Goal: Download file/media

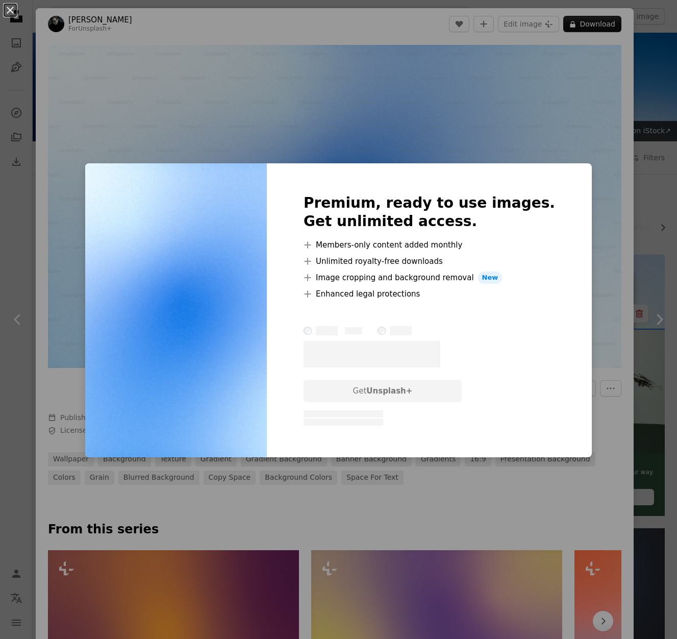
scroll to position [194, 0]
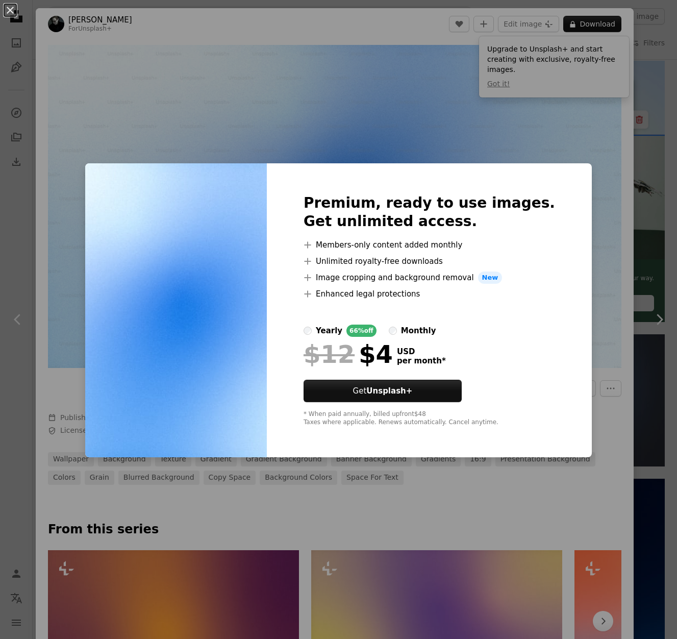
click at [548, 188] on div "Premium, ready to use images. Get unlimited access. A plus sign Members-only co…" at bounding box center [429, 310] width 325 height 294
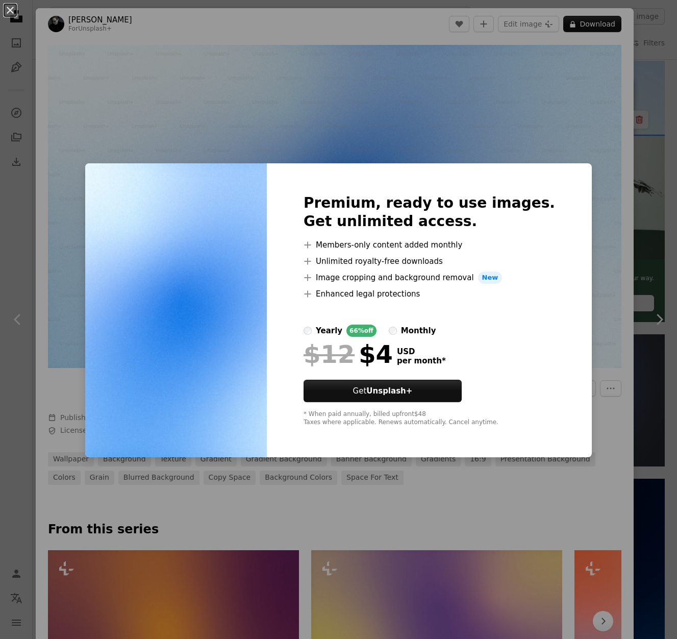
click at [577, 171] on div "An X shape Premium, ready to use images. Get unlimited access. A plus sign Memb…" at bounding box center [338, 319] width 677 height 639
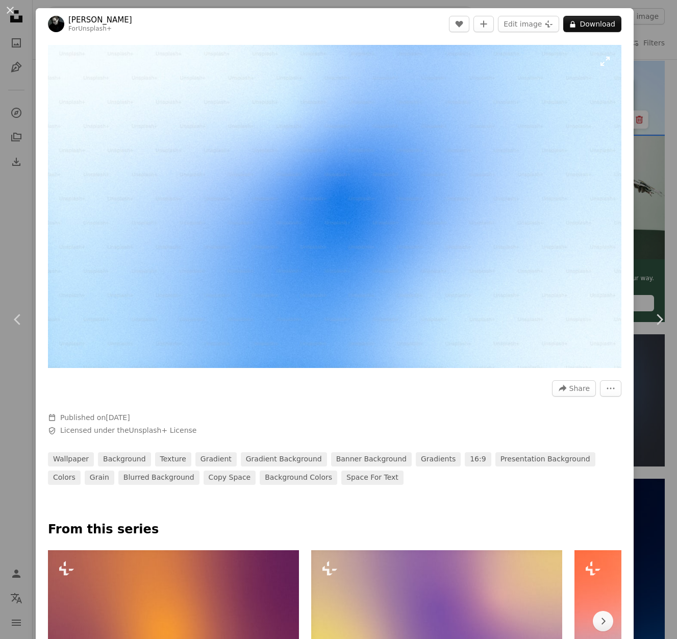
click at [589, 308] on img "Zoom in on this image" at bounding box center [335, 206] width 574 height 323
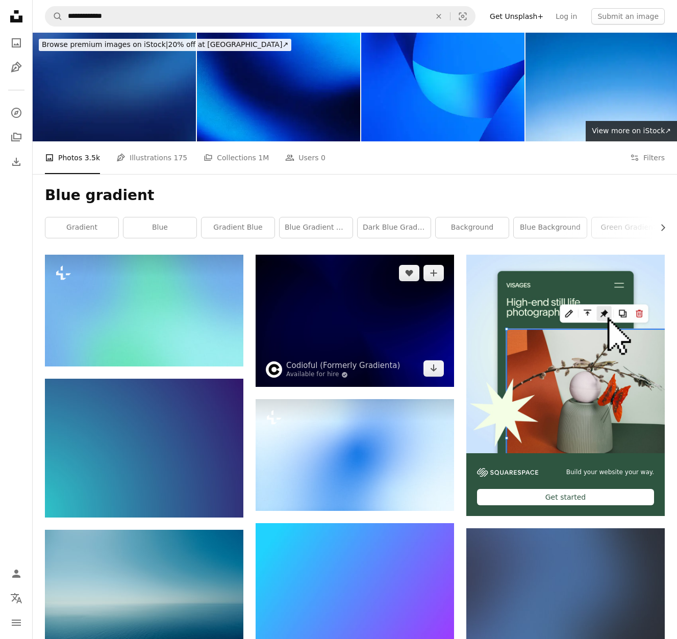
scroll to position [216, 0]
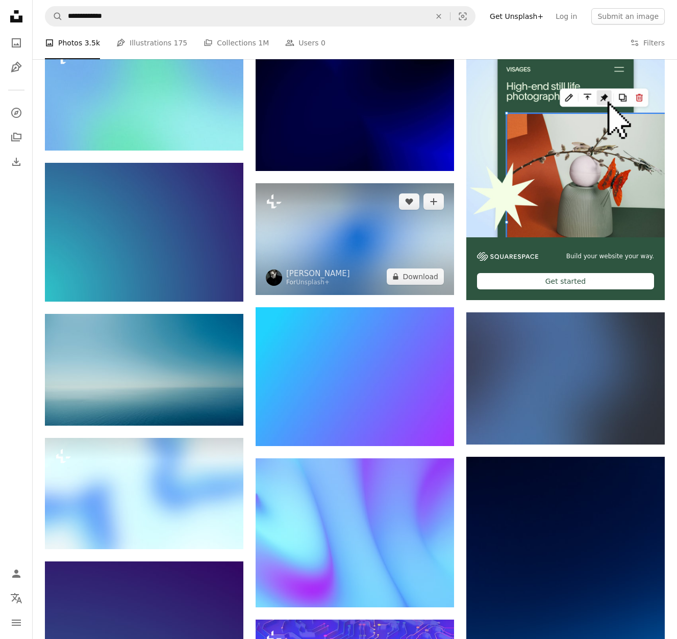
click at [338, 239] on img at bounding box center [355, 239] width 199 height 112
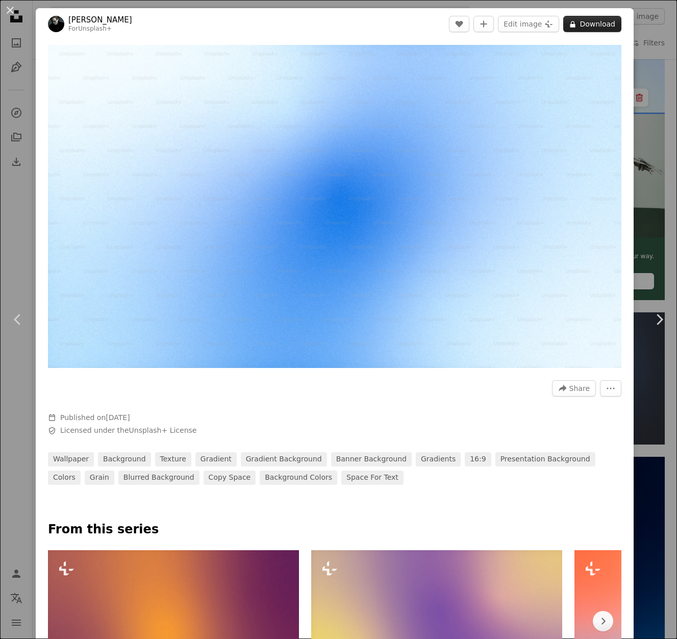
click at [602, 22] on button "A lock Download" at bounding box center [592, 24] width 58 height 16
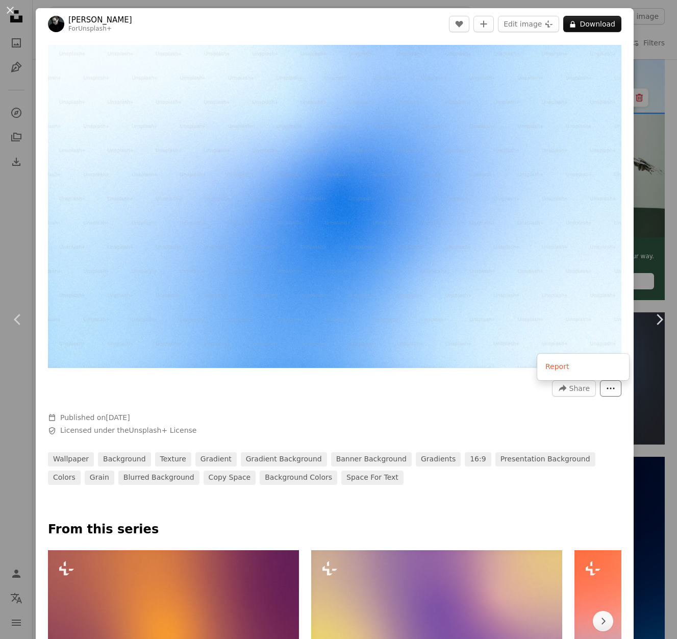
click at [611, 390] on button "More Actions" at bounding box center [610, 388] width 21 height 16
click at [426, 399] on dialog "An X shape Chevron left Chevron right [PERSON_NAME] For Unsplash+ A heart A plu…" at bounding box center [338, 319] width 677 height 639
click at [648, 69] on div "An X shape Chevron left Chevron right [PERSON_NAME] For Unsplash+ A heart A plu…" at bounding box center [338, 319] width 677 height 639
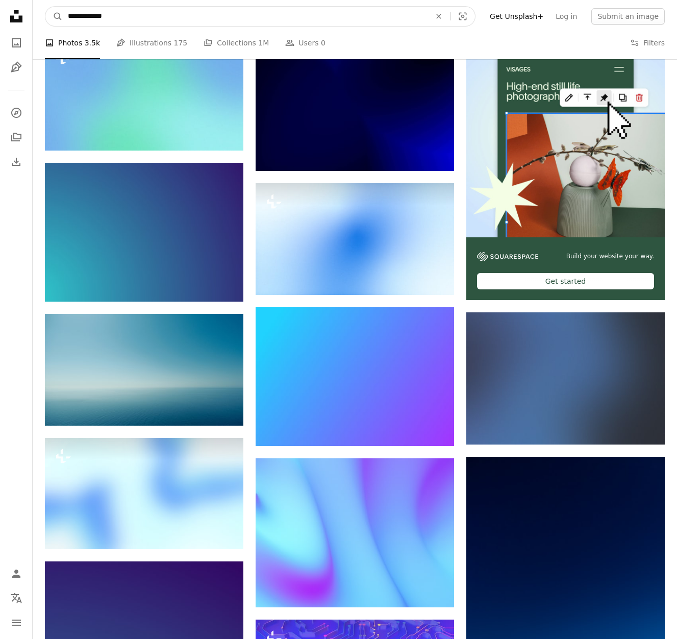
click at [142, 19] on input "**********" at bounding box center [245, 16] width 365 height 19
type input "**********"
click button "A magnifying glass" at bounding box center [53, 16] width 17 height 19
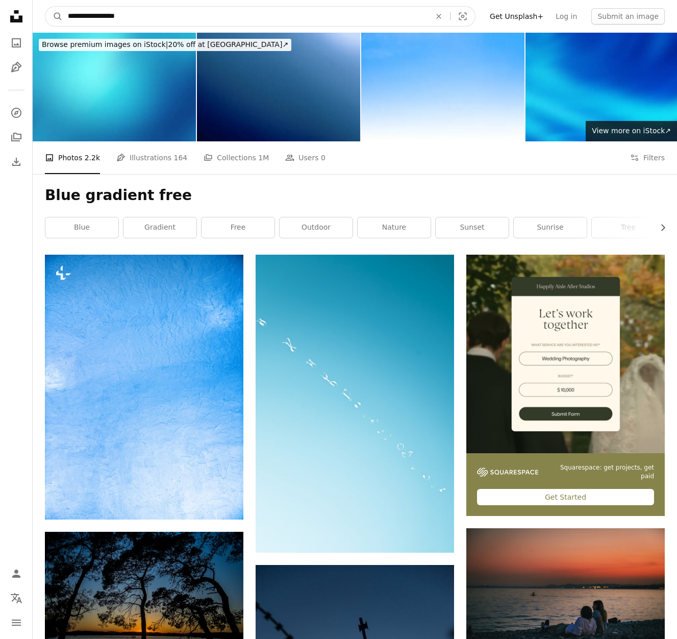
drag, startPoint x: 154, startPoint y: 15, endPoint x: 178, endPoint y: 13, distance: 24.6
click at [154, 15] on input "**********" at bounding box center [245, 16] width 365 height 19
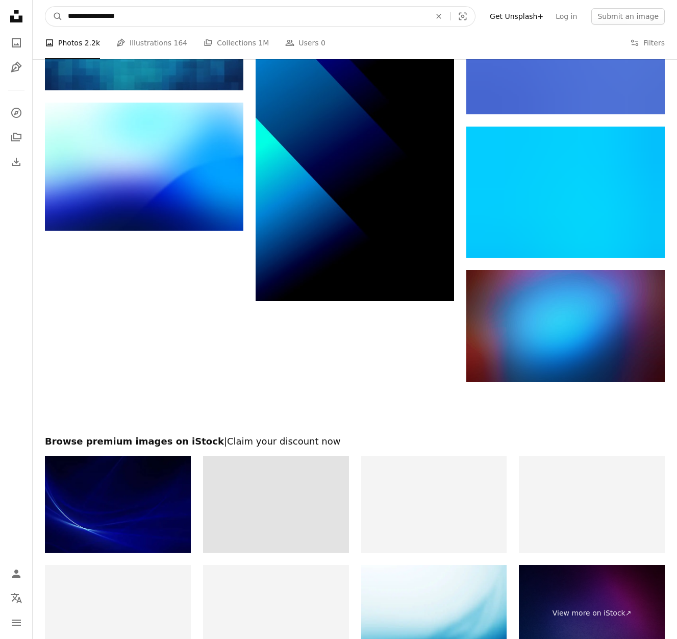
scroll to position [1486, 0]
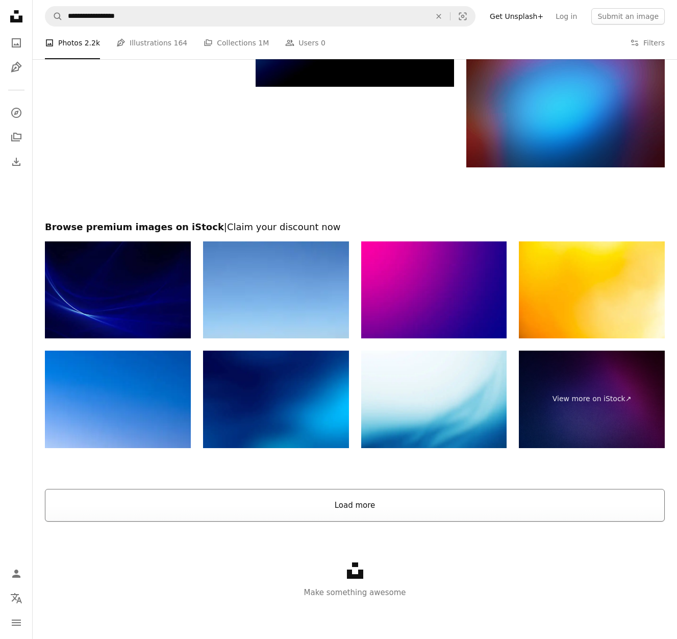
click at [442, 505] on button "Load more" at bounding box center [355, 505] width 620 height 33
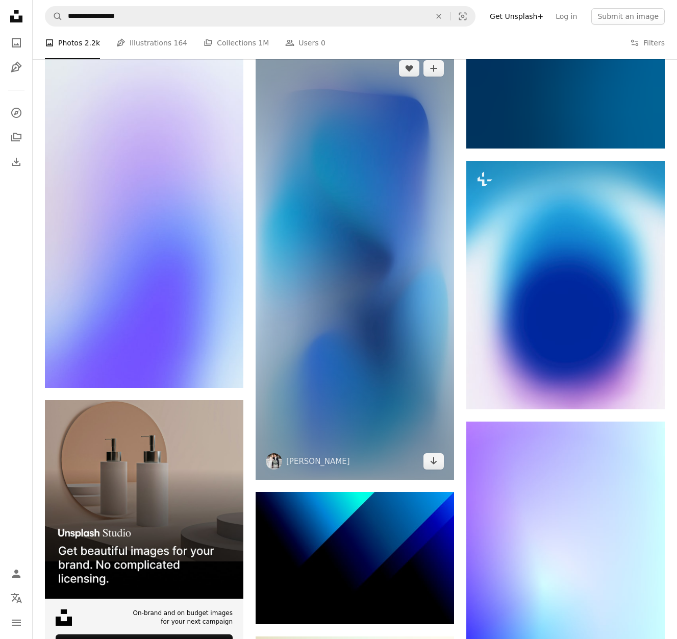
scroll to position [1807, 0]
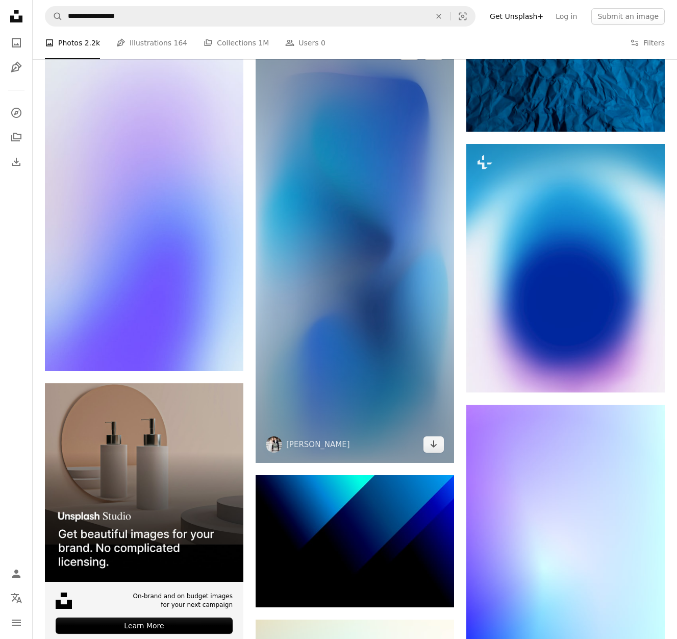
click at [386, 229] on img at bounding box center [355, 248] width 199 height 430
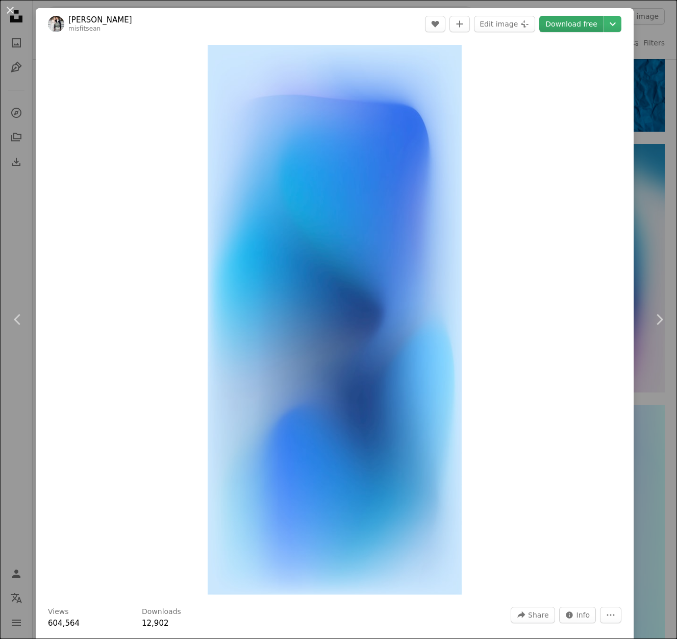
click at [591, 23] on link "Download free" at bounding box center [572, 24] width 64 height 16
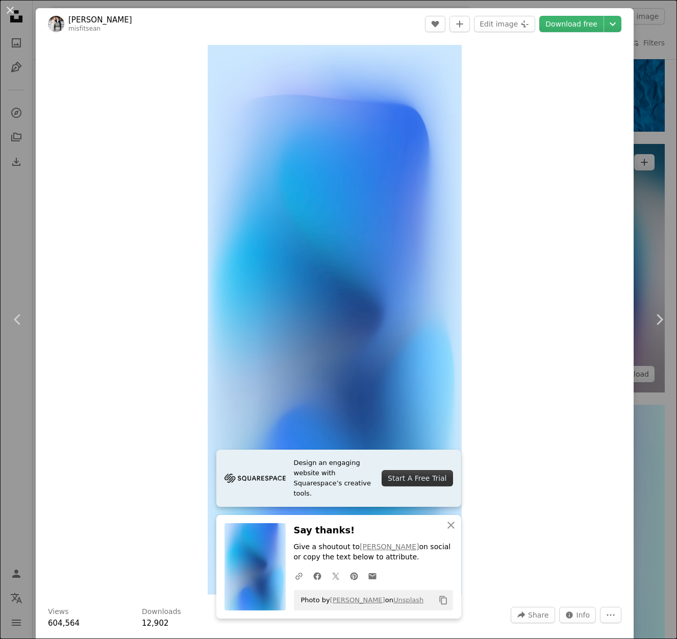
click at [642, 263] on div "An X shape Chevron left Chevron right Design an engaging website with Squarespa…" at bounding box center [338, 319] width 677 height 639
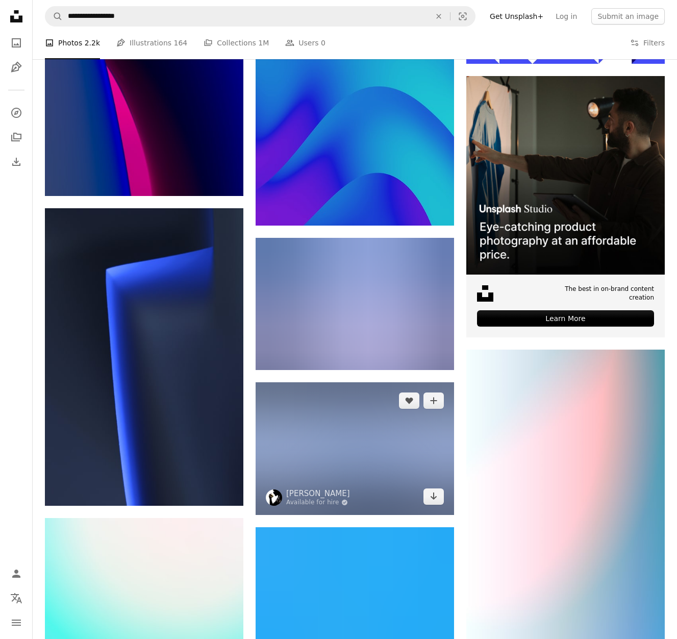
scroll to position [3849, 0]
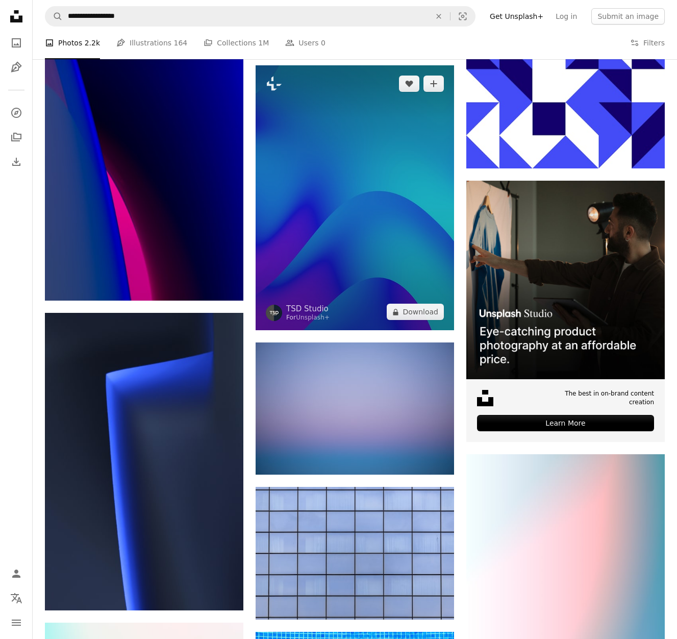
click at [360, 224] on img at bounding box center [355, 197] width 199 height 265
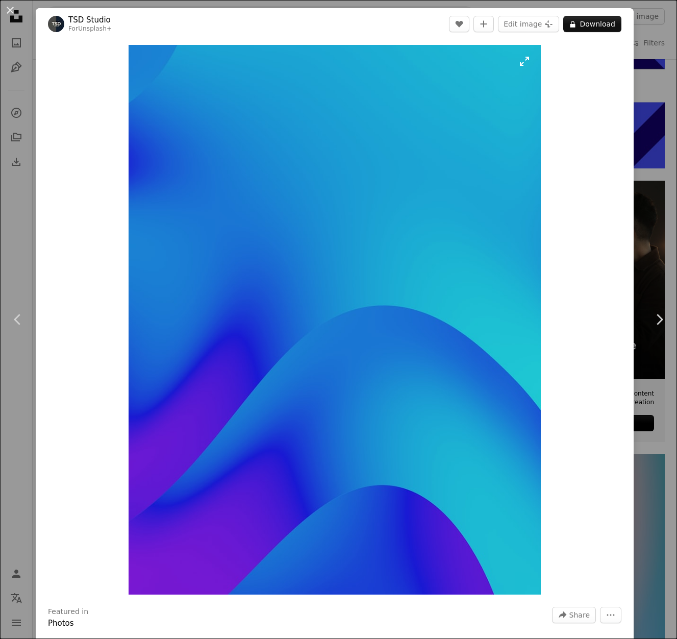
click at [391, 347] on img "Zoom in on this image" at bounding box center [335, 320] width 412 height 550
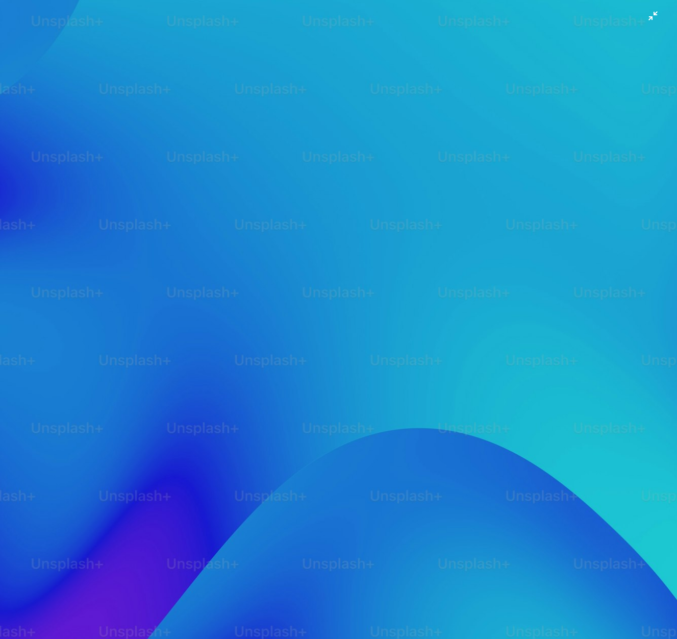
scroll to position [133, 0]
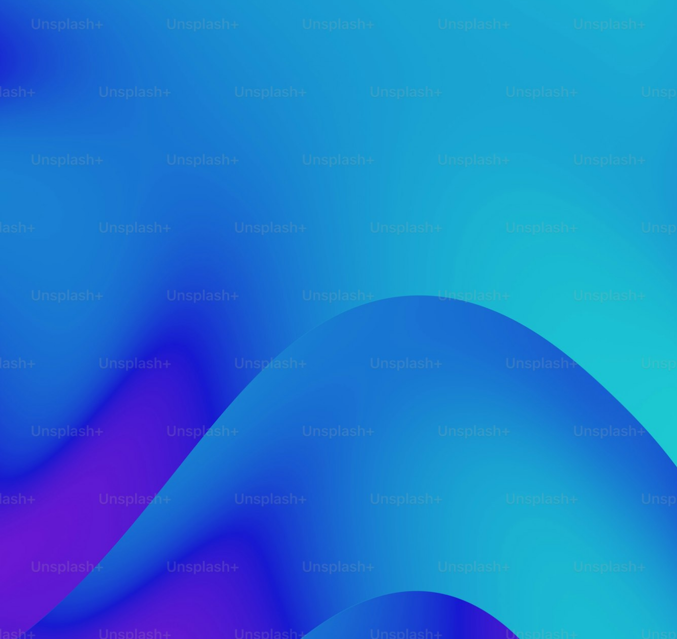
click at [559, 277] on img "Zoom out on this image" at bounding box center [338, 319] width 678 height 904
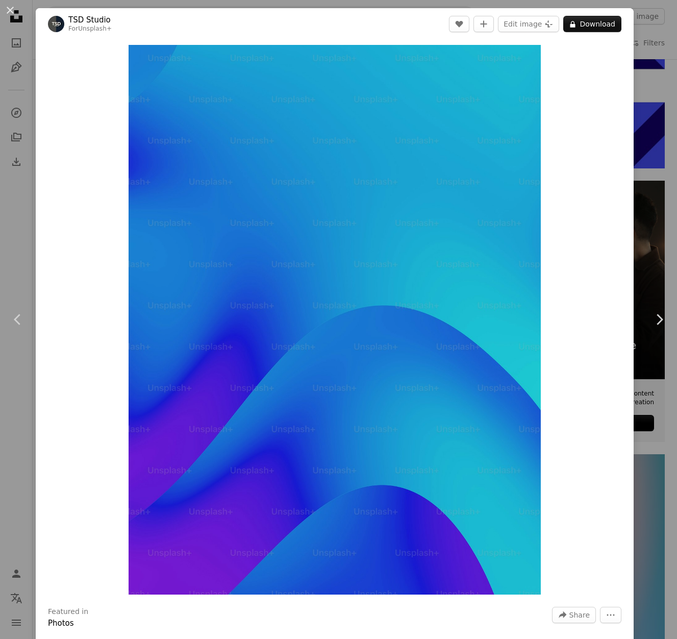
click at [660, 260] on div "An X shape Chevron left Chevron right TSD Studio For Unsplash+ A heart A plus s…" at bounding box center [338, 319] width 677 height 639
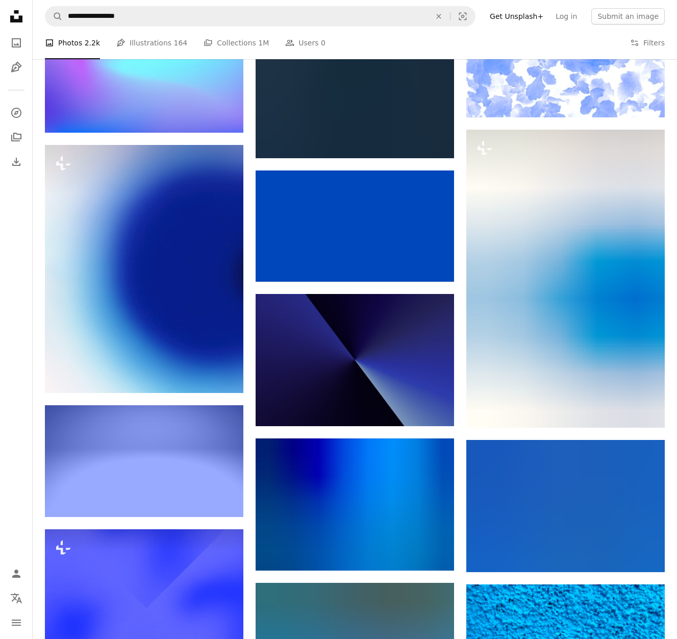
scroll to position [4578, 0]
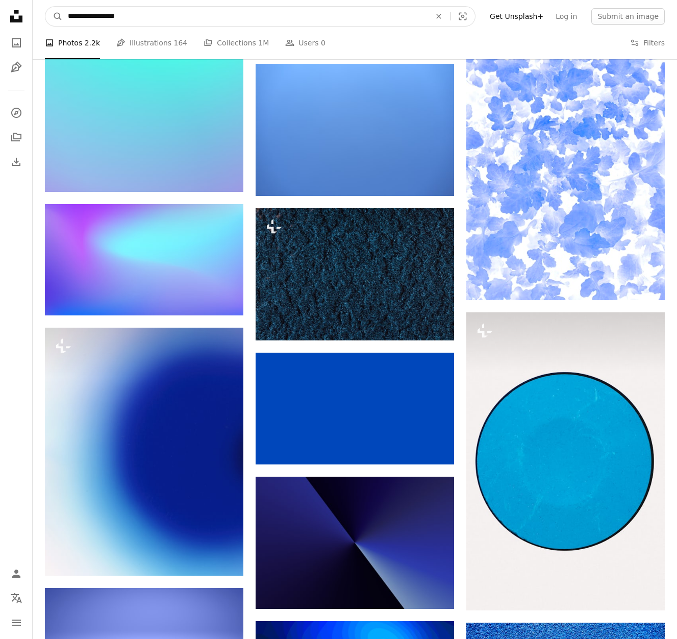
click at [163, 8] on input "**********" at bounding box center [245, 16] width 365 height 19
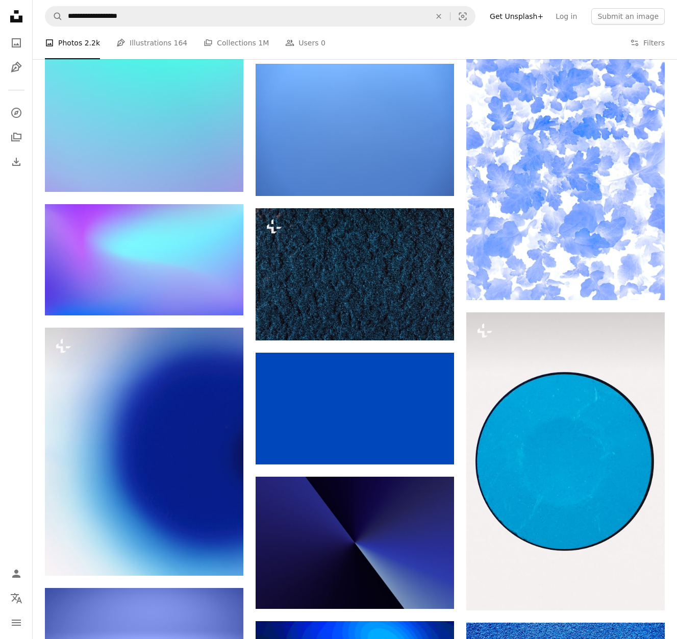
click at [668, 40] on div "A photo Photos 2.2k Pen Tool Illustrations 164 A stack of folders Collections 1…" at bounding box center [355, 43] width 645 height 33
click at [642, 42] on button "Filters Filters" at bounding box center [647, 43] width 35 height 33
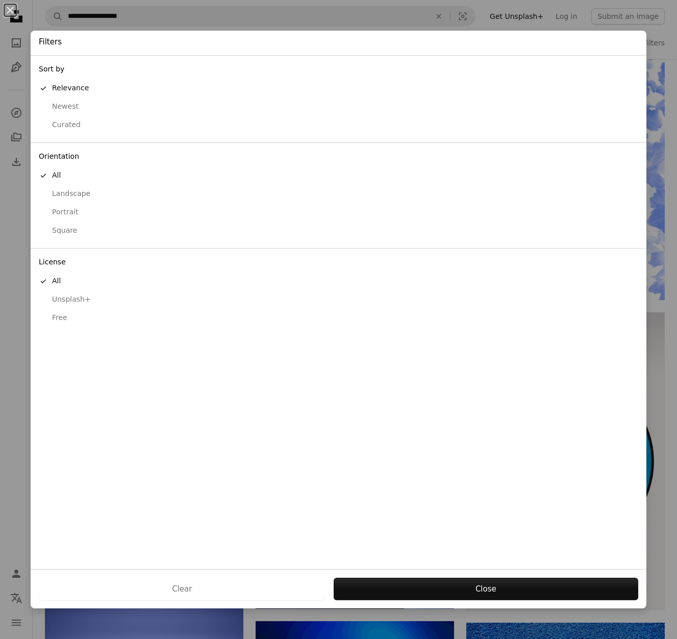
click at [74, 197] on div "Landscape" at bounding box center [339, 194] width 600 height 10
click at [393, 11] on div "An X shape Filters Sort by A checkmark Relevance Newest Curated Orientation All…" at bounding box center [338, 319] width 677 height 639
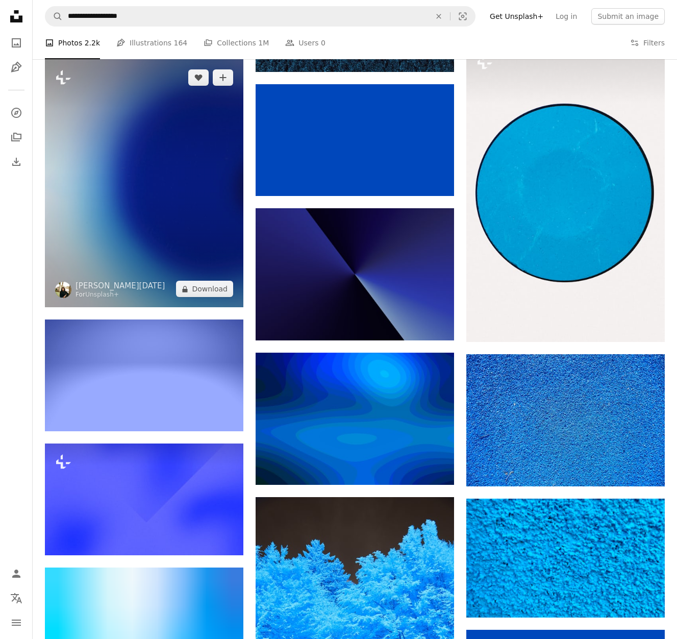
scroll to position [4862, 0]
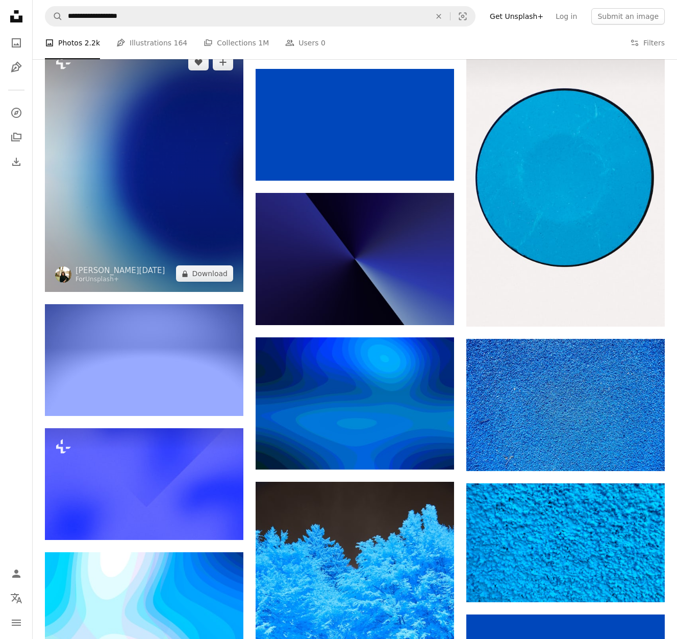
click at [137, 201] on img at bounding box center [144, 168] width 199 height 248
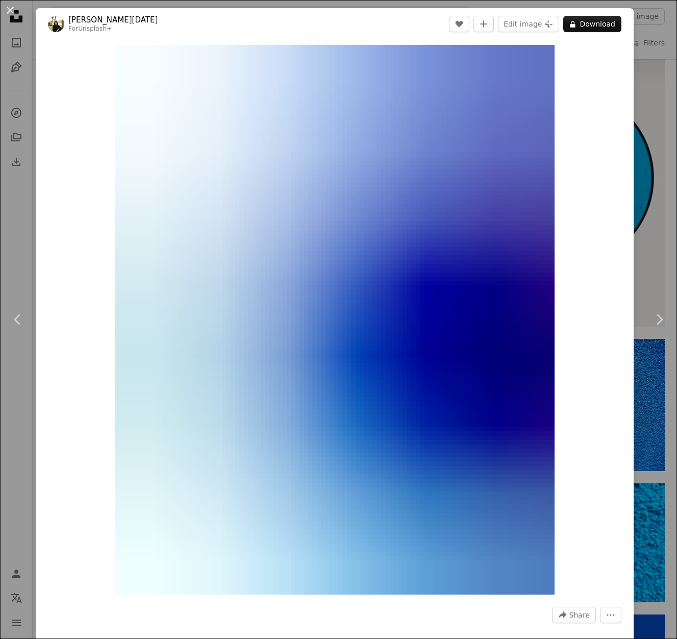
scroll to position [2, 0]
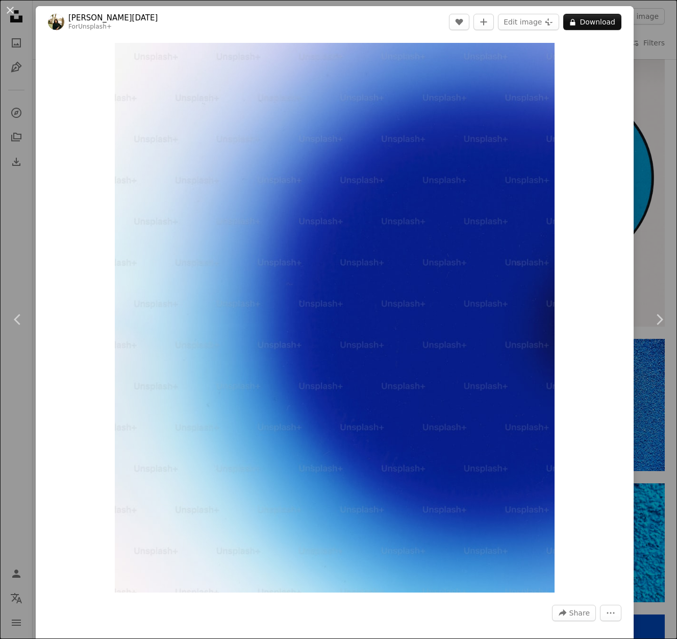
click at [291, 5] on div "An X shape Chevron left Chevron right [PERSON_NAME] [DATE] For Unsplash+ A hear…" at bounding box center [338, 319] width 677 height 639
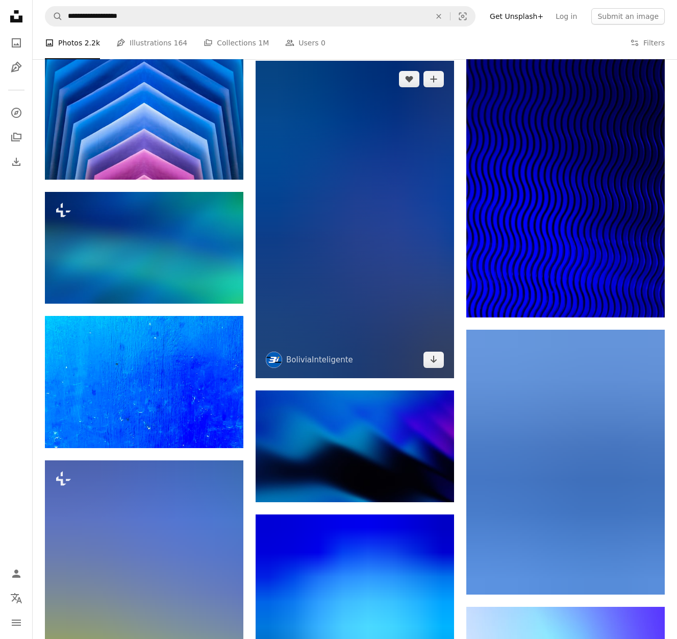
scroll to position [6051, 0]
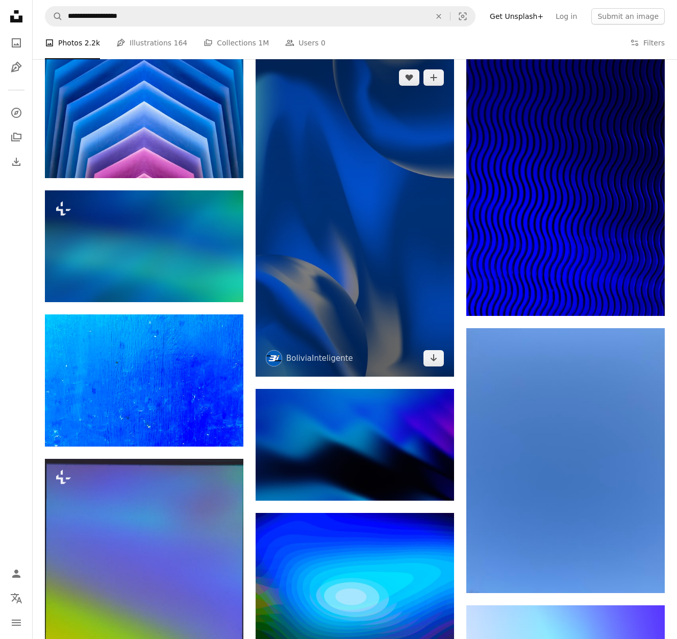
click at [318, 248] on img at bounding box center [355, 217] width 199 height 317
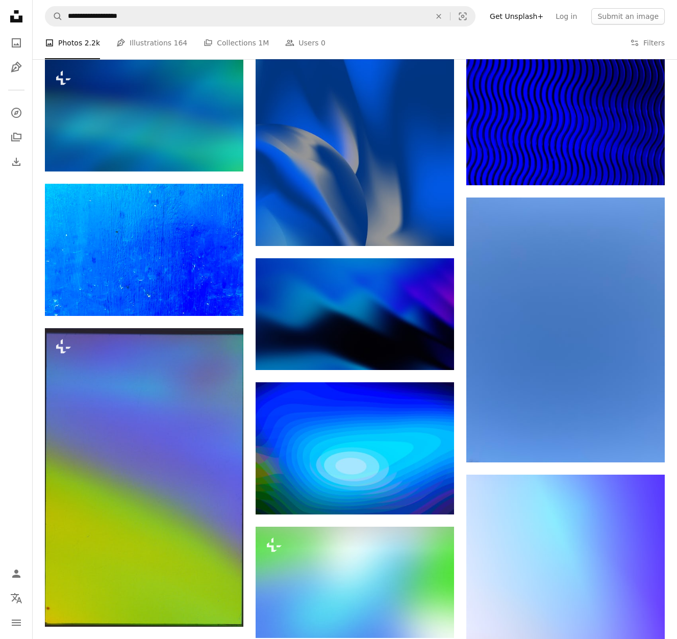
scroll to position [6695, 0]
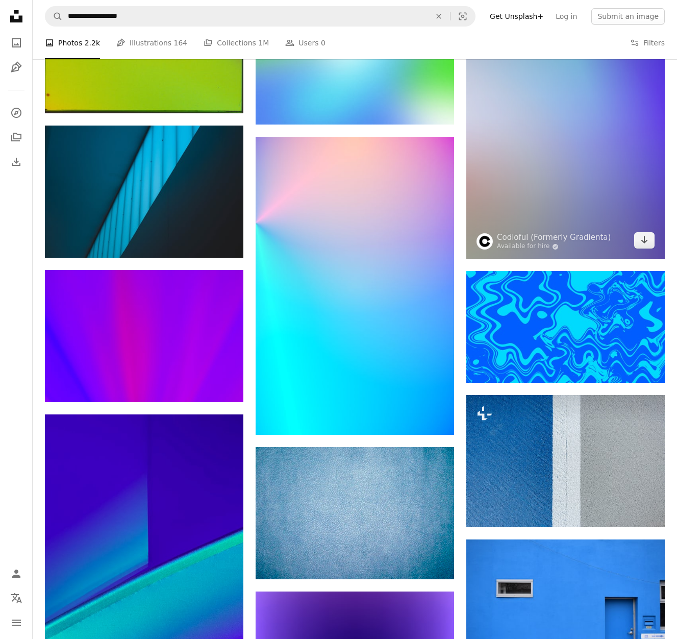
click at [560, 201] on img at bounding box center [566, 110] width 199 height 298
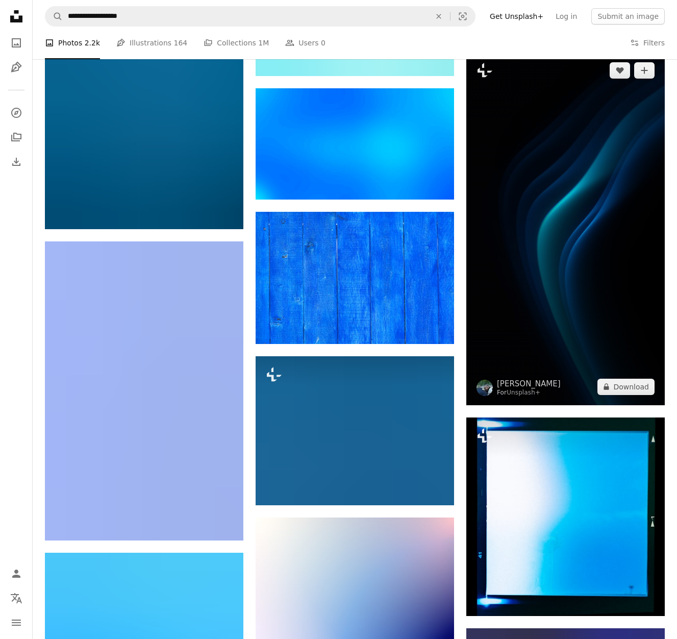
scroll to position [10417, 0]
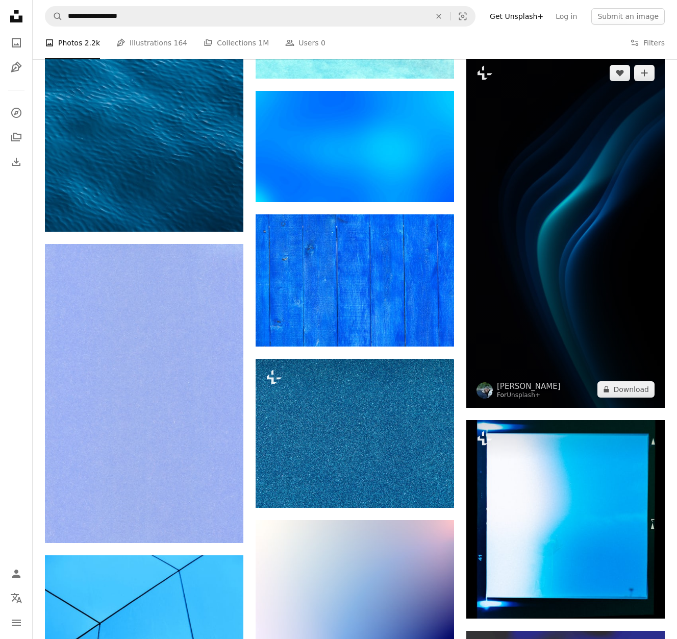
click at [551, 224] on img at bounding box center [566, 231] width 199 height 353
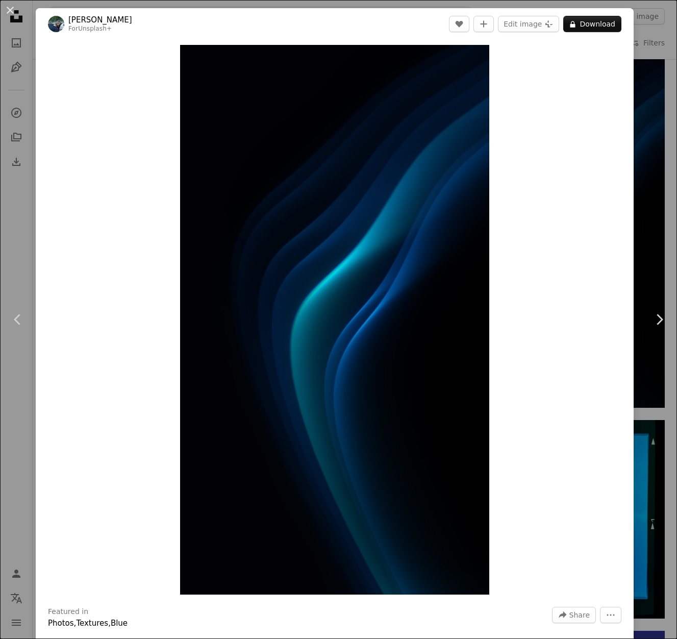
click at [194, 7] on div "An X shape Chevron left Chevron right [PERSON_NAME] For Unsplash+ A heart A plu…" at bounding box center [338, 319] width 677 height 639
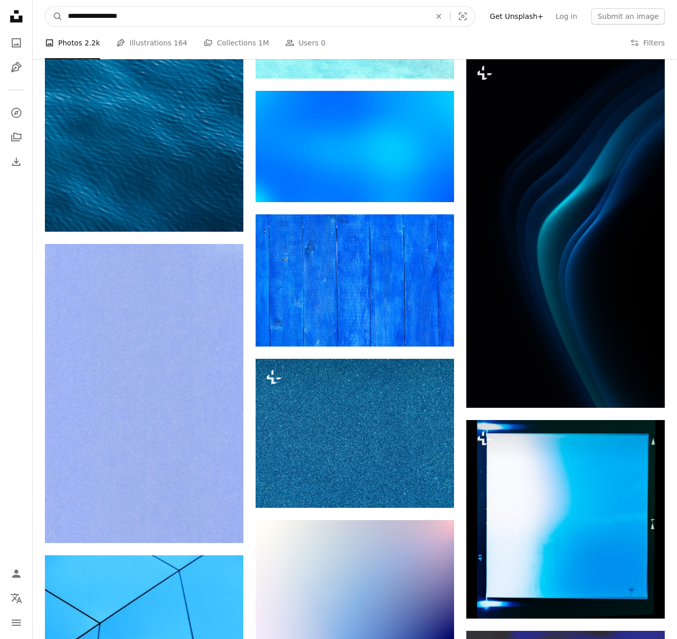
click at [183, 12] on input "**********" at bounding box center [245, 16] width 365 height 19
type input "**********"
click button "A magnifying glass" at bounding box center [53, 16] width 17 height 19
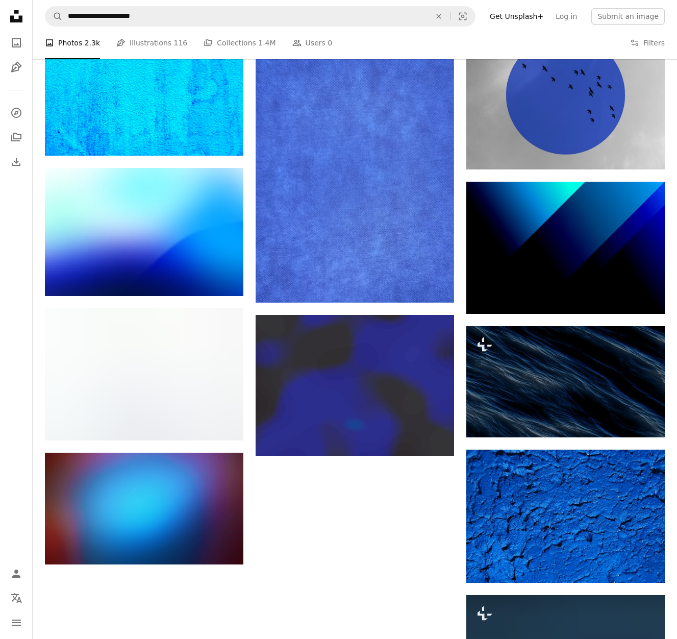
scroll to position [811, 0]
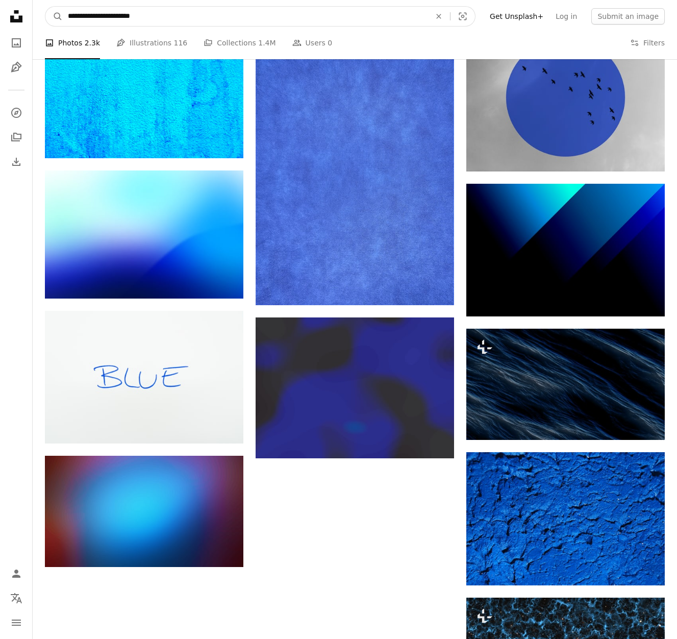
click at [178, 13] on input "**********" at bounding box center [245, 16] width 365 height 19
